Goal: Task Accomplishment & Management: Use online tool/utility

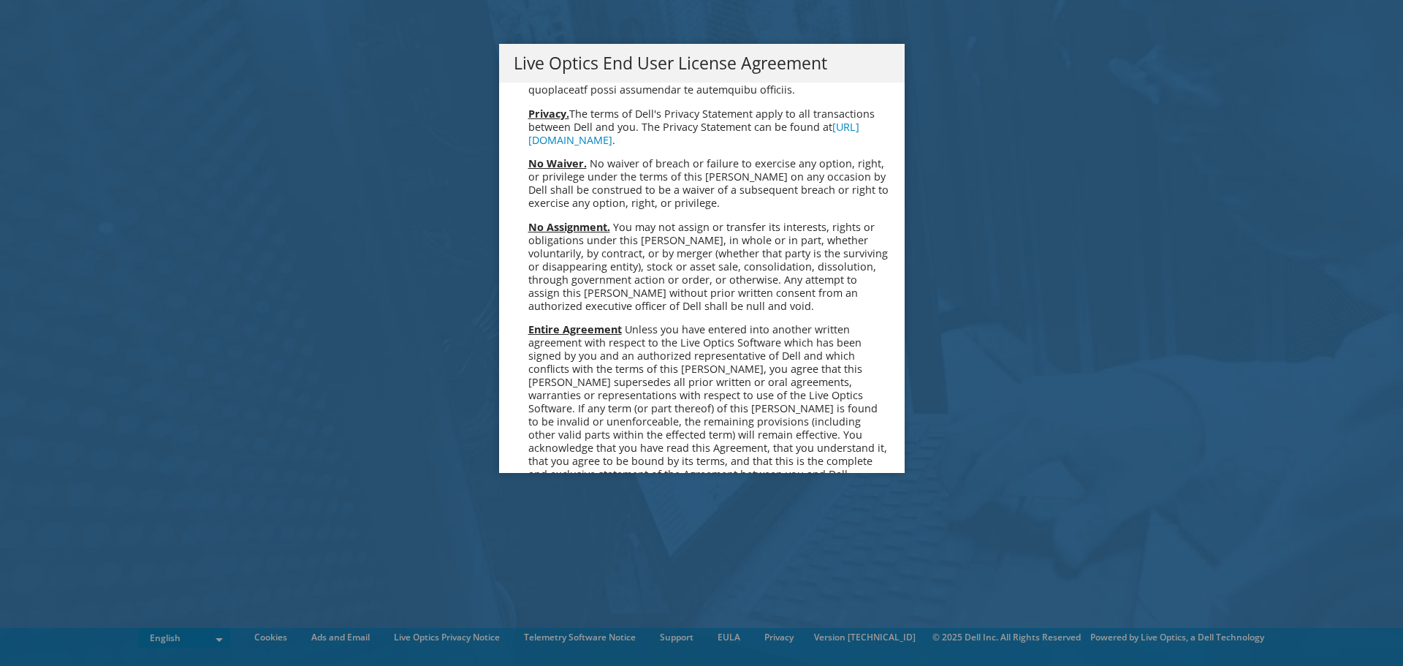
scroll to position [5526, 0]
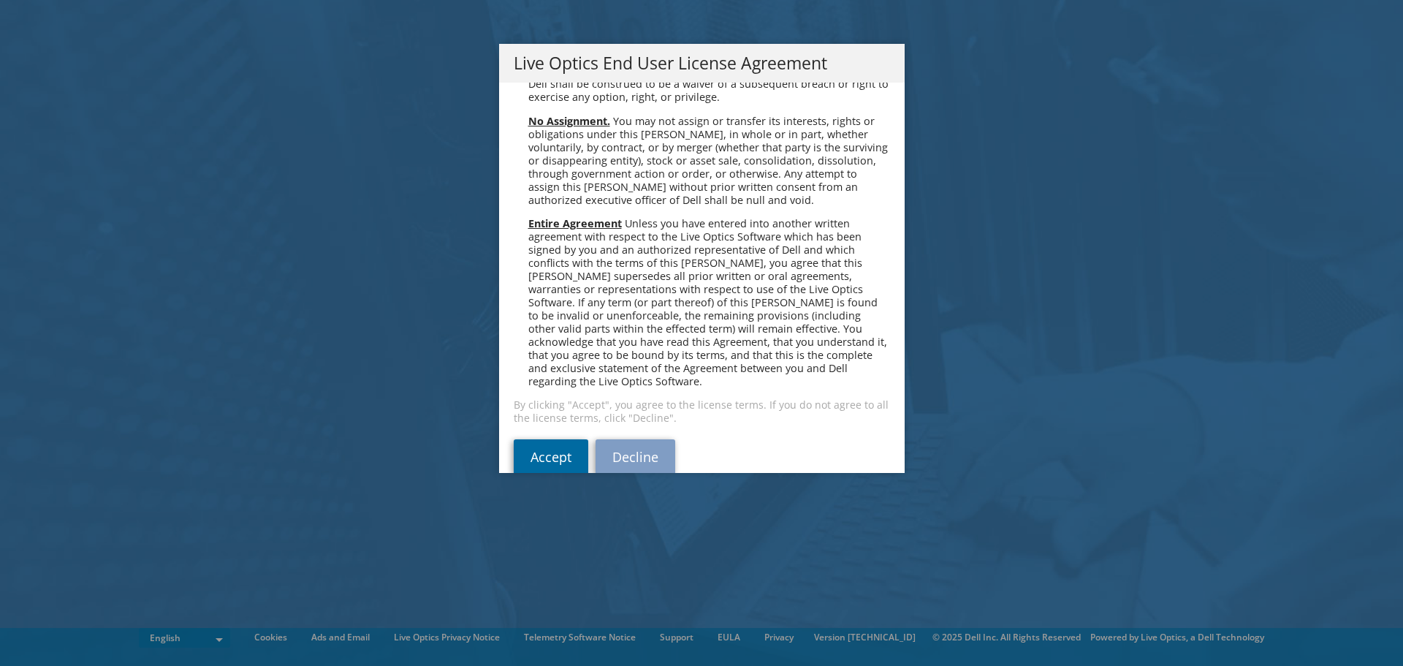
click at [514, 439] on link "Accept" at bounding box center [551, 456] width 75 height 35
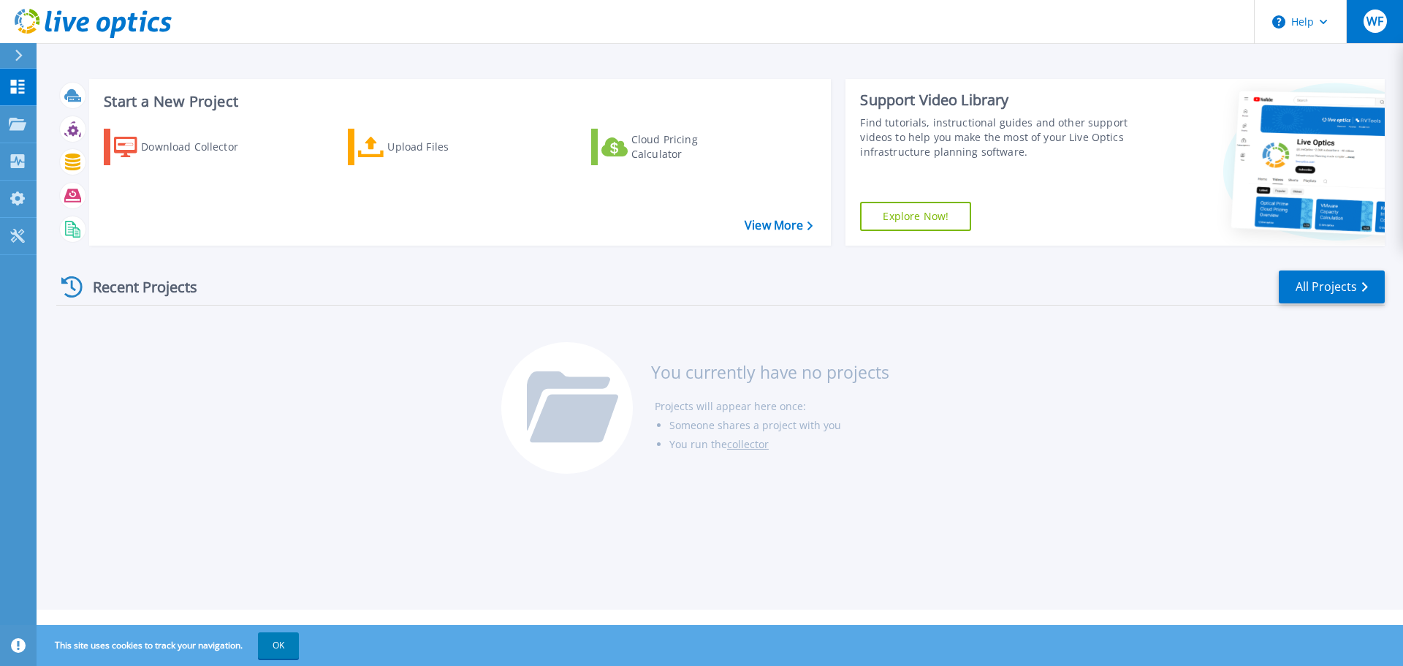
click at [1381, 32] on div "WF" at bounding box center [1375, 20] width 23 height 23
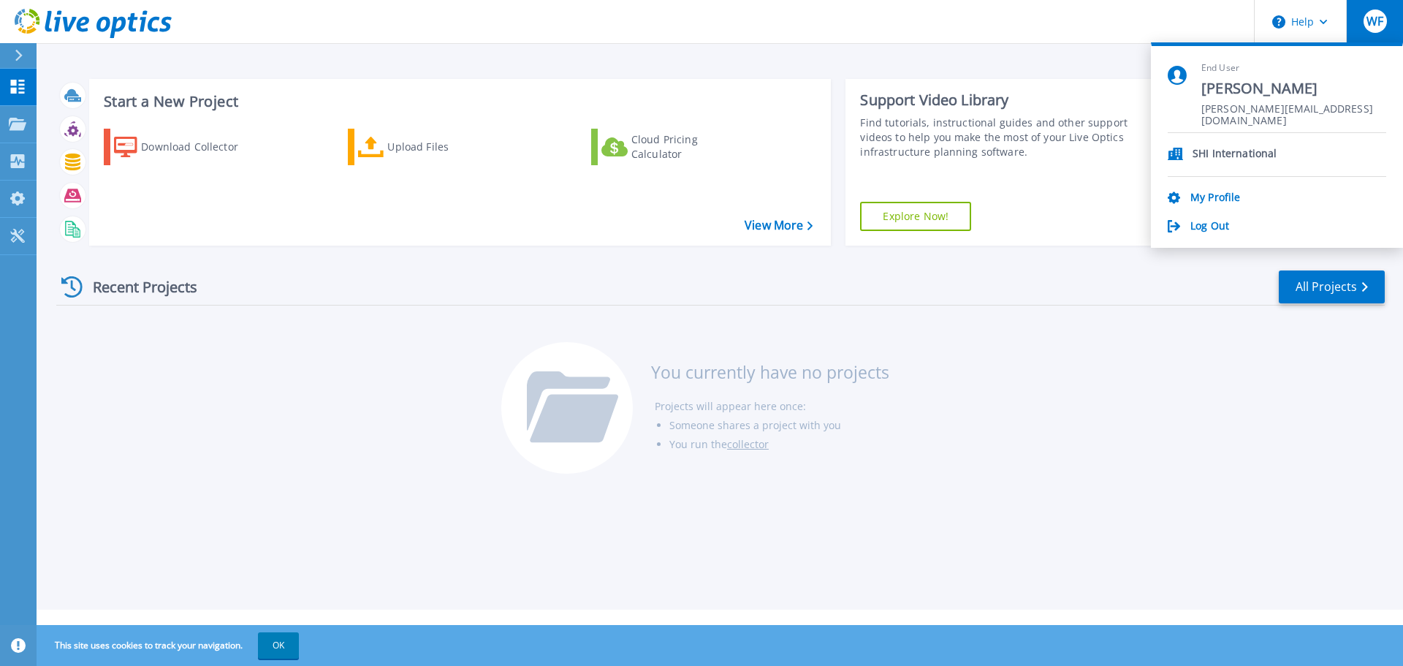
click at [124, 423] on div "Recent Projects All Projects You currently have no projects Projects will appea…" at bounding box center [720, 372] width 1328 height 231
